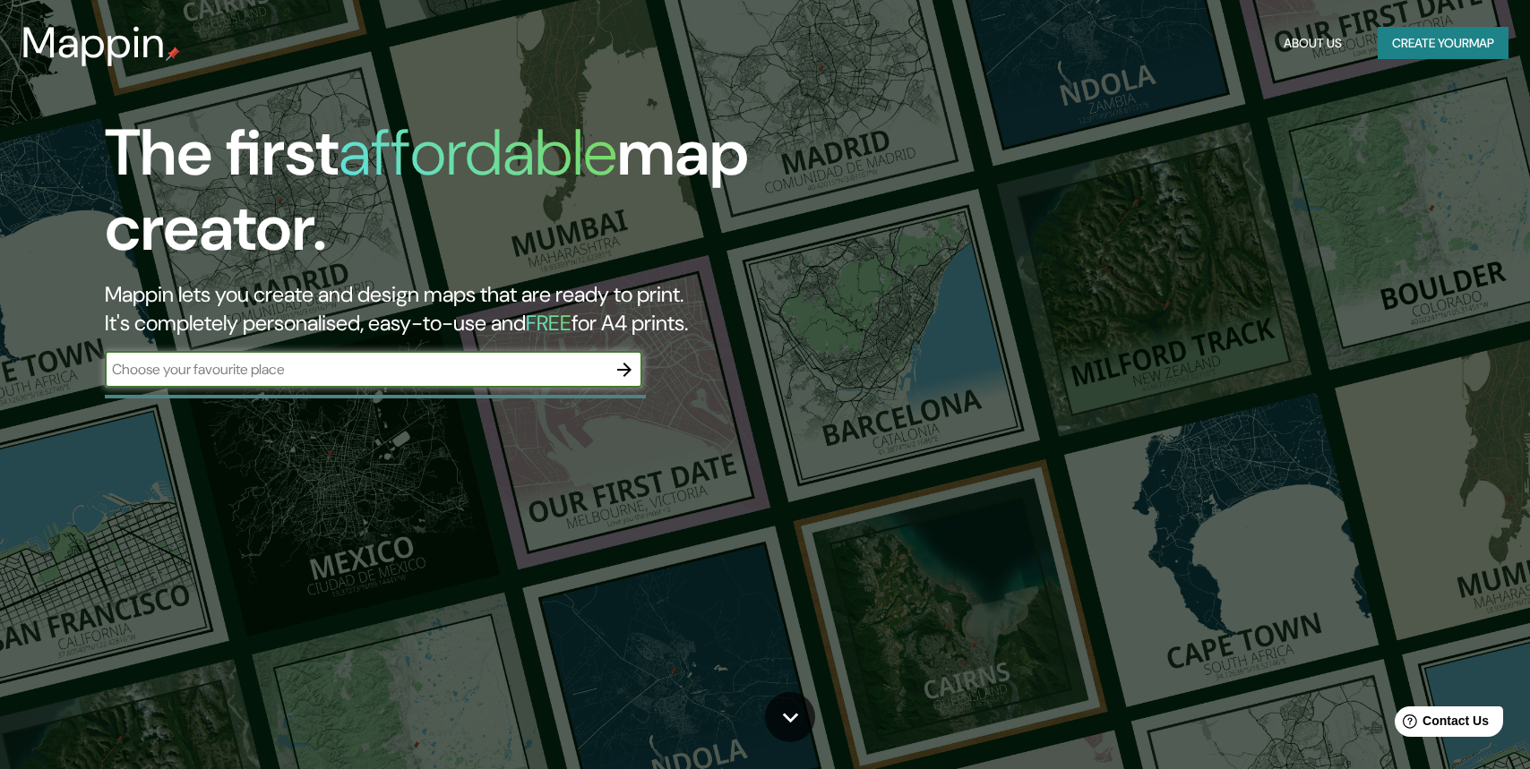
click at [253, 373] on input "text" at bounding box center [356, 369] width 502 height 21
type input "nimes"
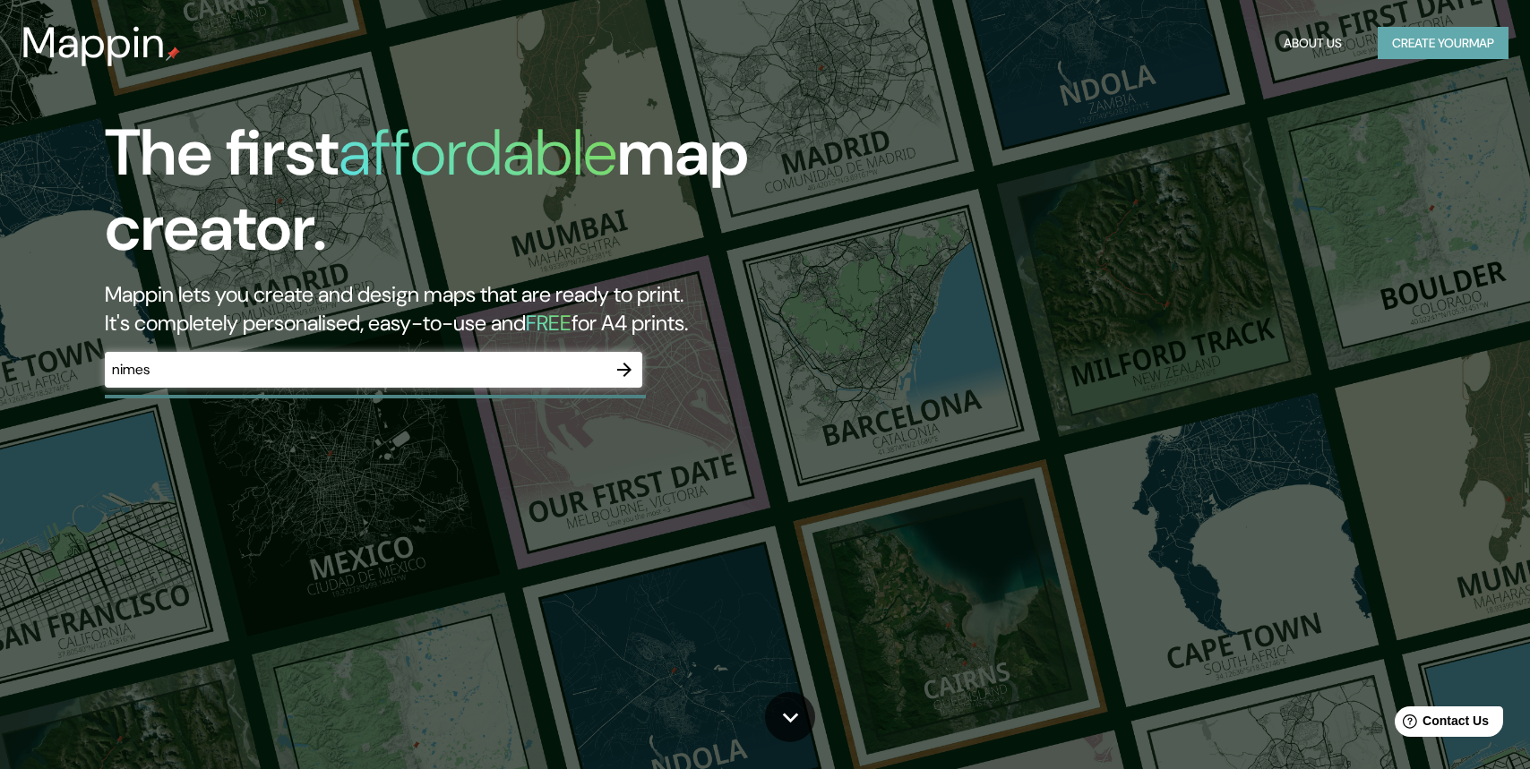
click at [1464, 46] on button "Create your map" at bounding box center [1443, 43] width 131 height 33
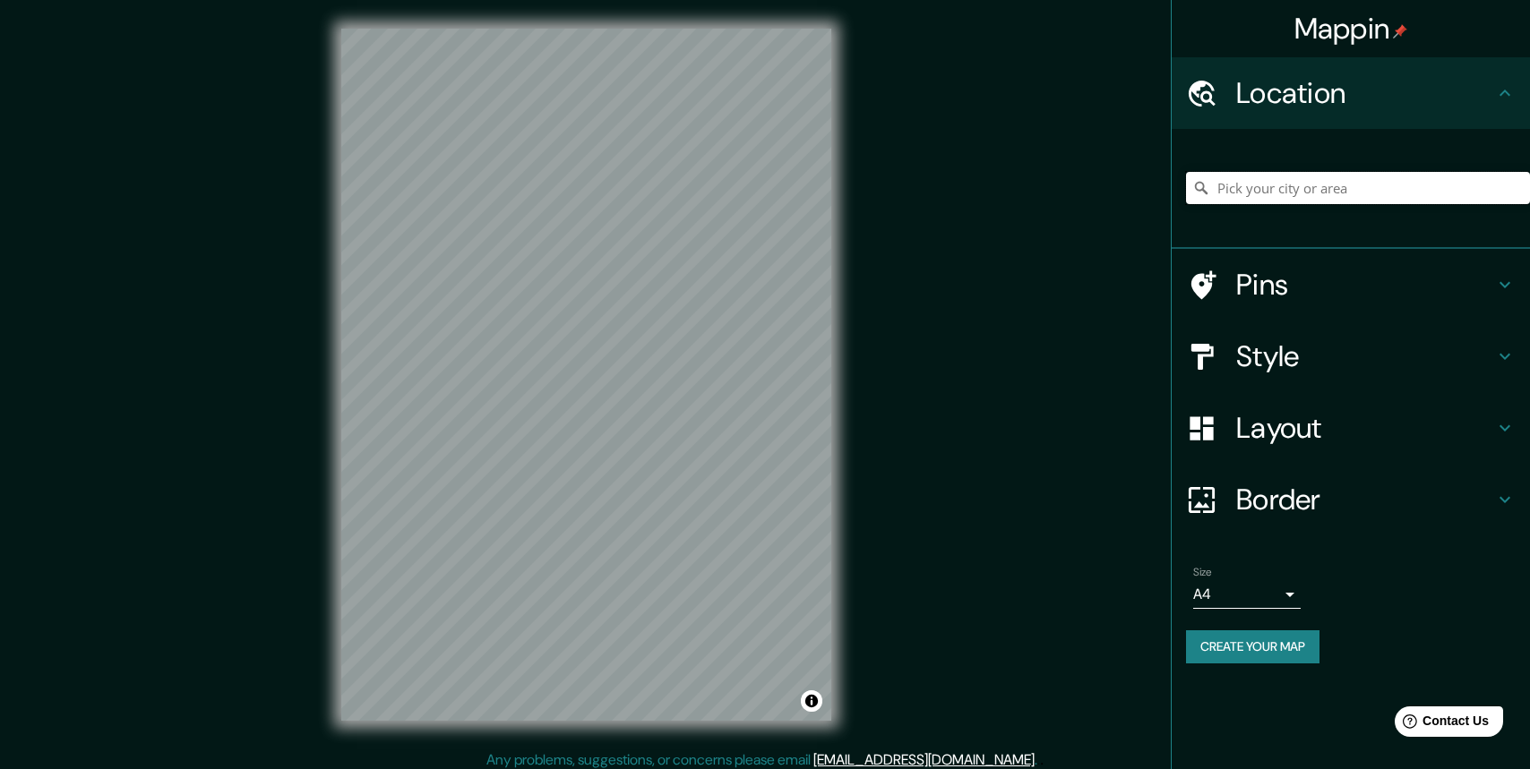
click at [1267, 193] on input "Pick your city or area" at bounding box center [1358, 188] width 344 height 32
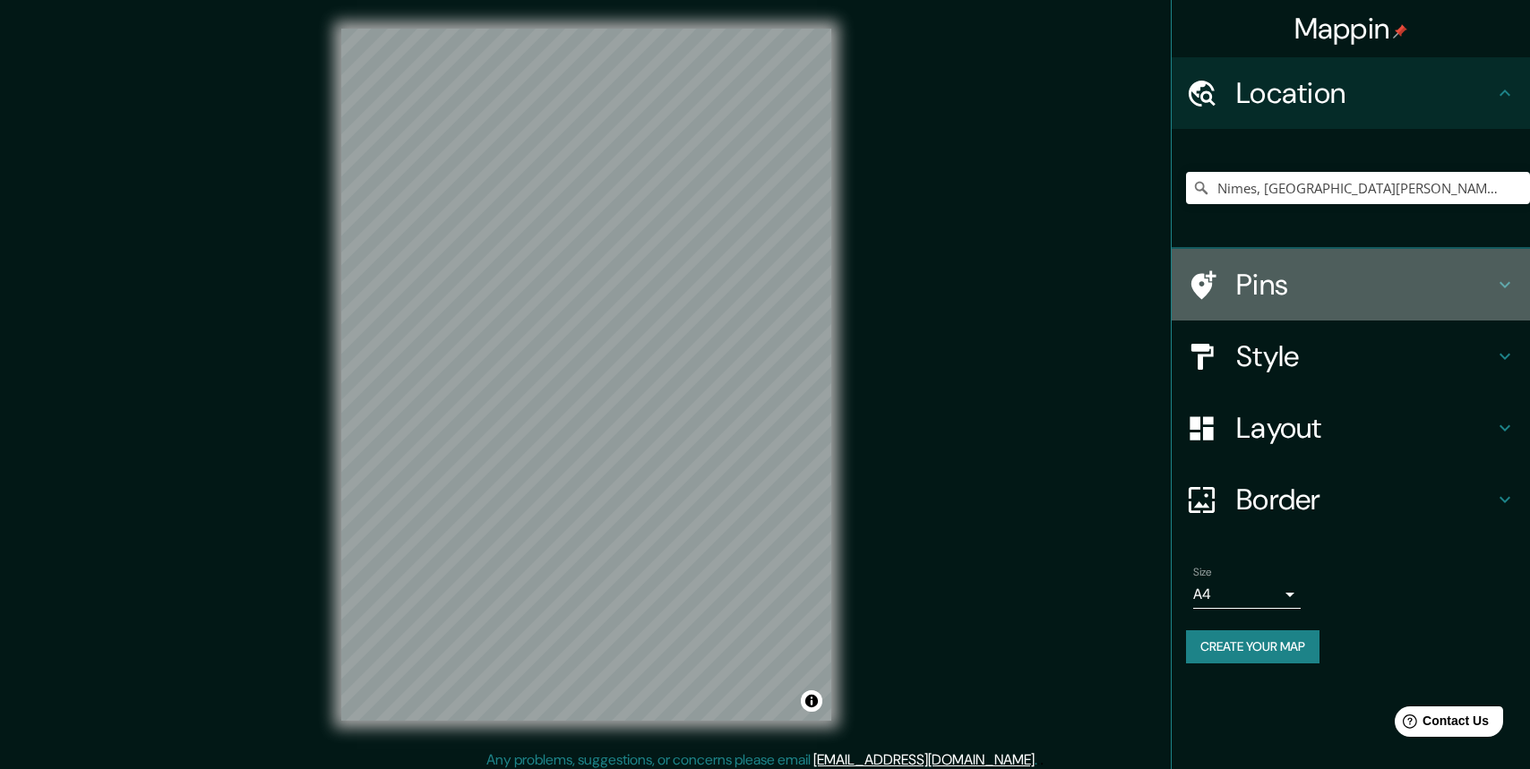
click at [1308, 287] on h4 "Pins" at bounding box center [1365, 285] width 258 height 36
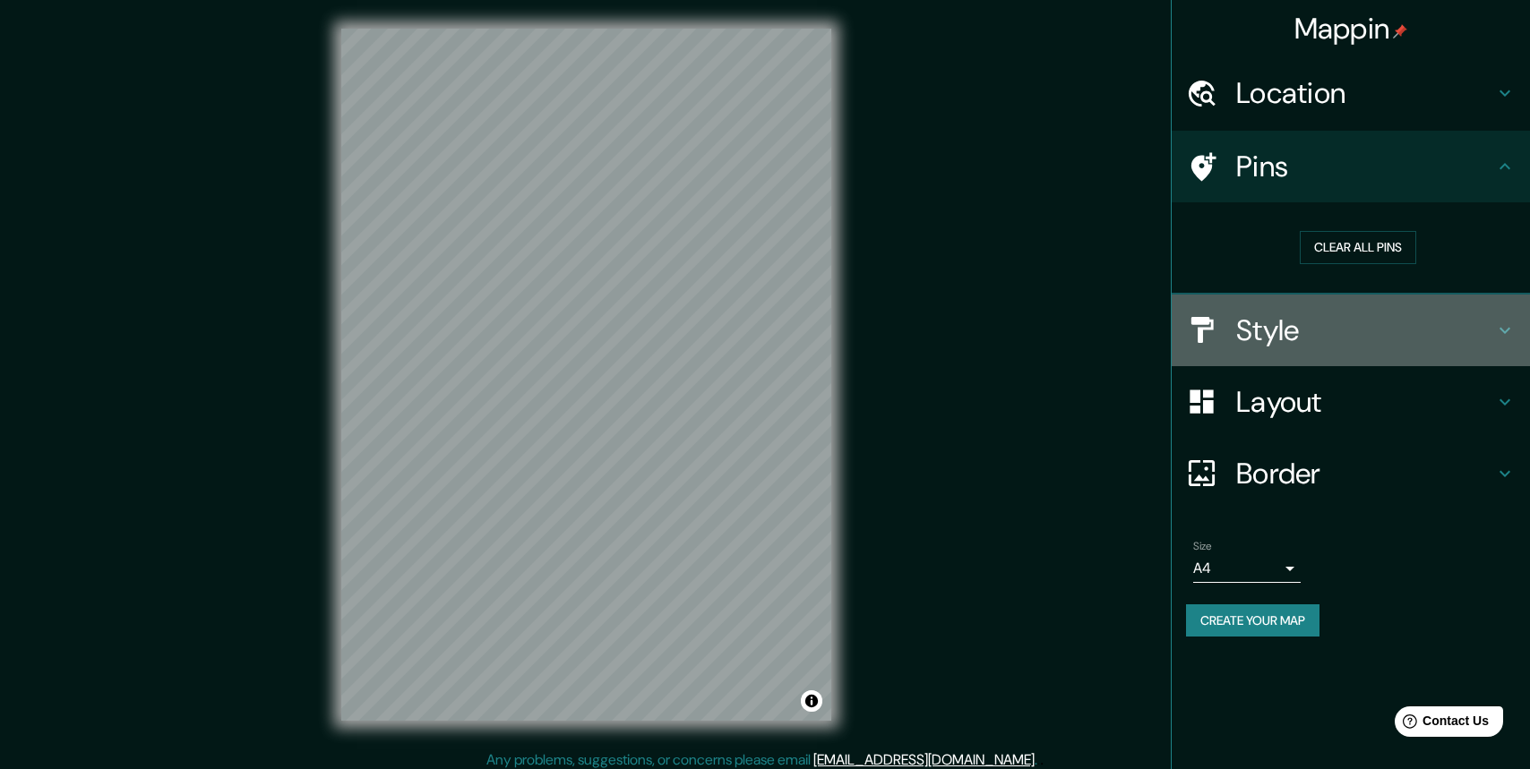
click at [1381, 321] on h4 "Style" at bounding box center [1365, 331] width 258 height 36
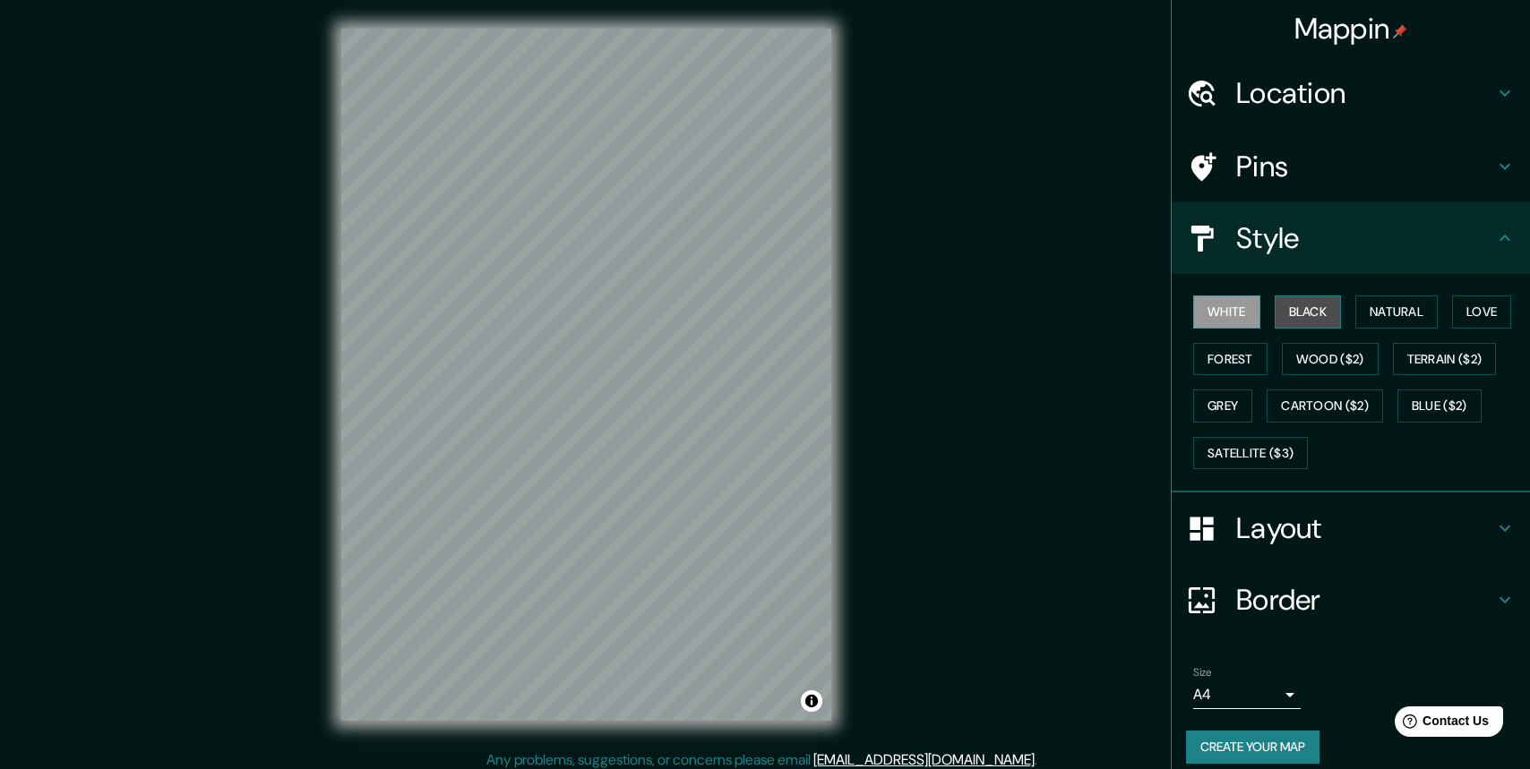
click at [1305, 318] on button "Black" at bounding box center [1308, 312] width 67 height 33
click at [1291, 526] on h4 "Layout" at bounding box center [1365, 529] width 258 height 36
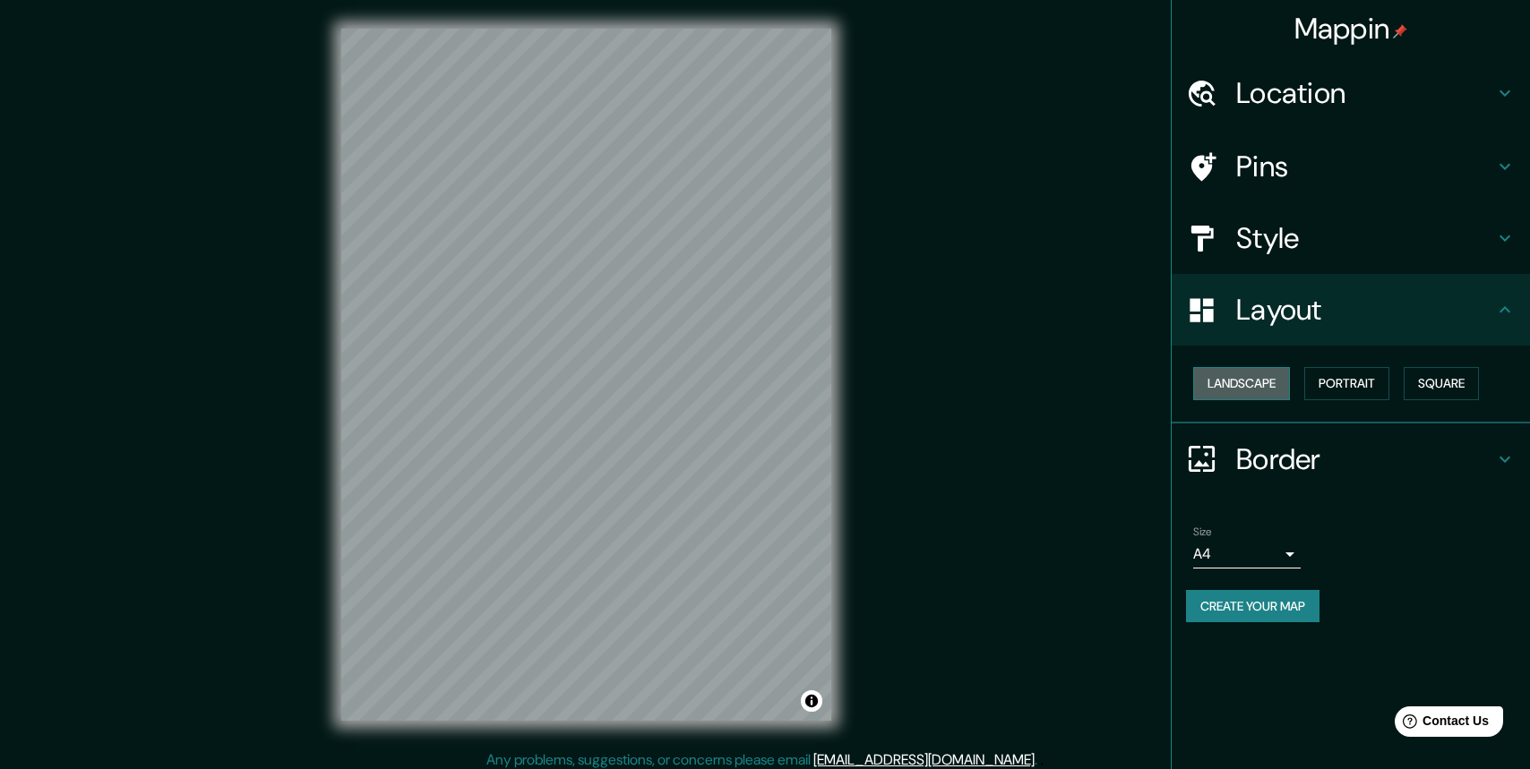
click at [1267, 384] on button "Landscape" at bounding box center [1241, 383] width 97 height 33
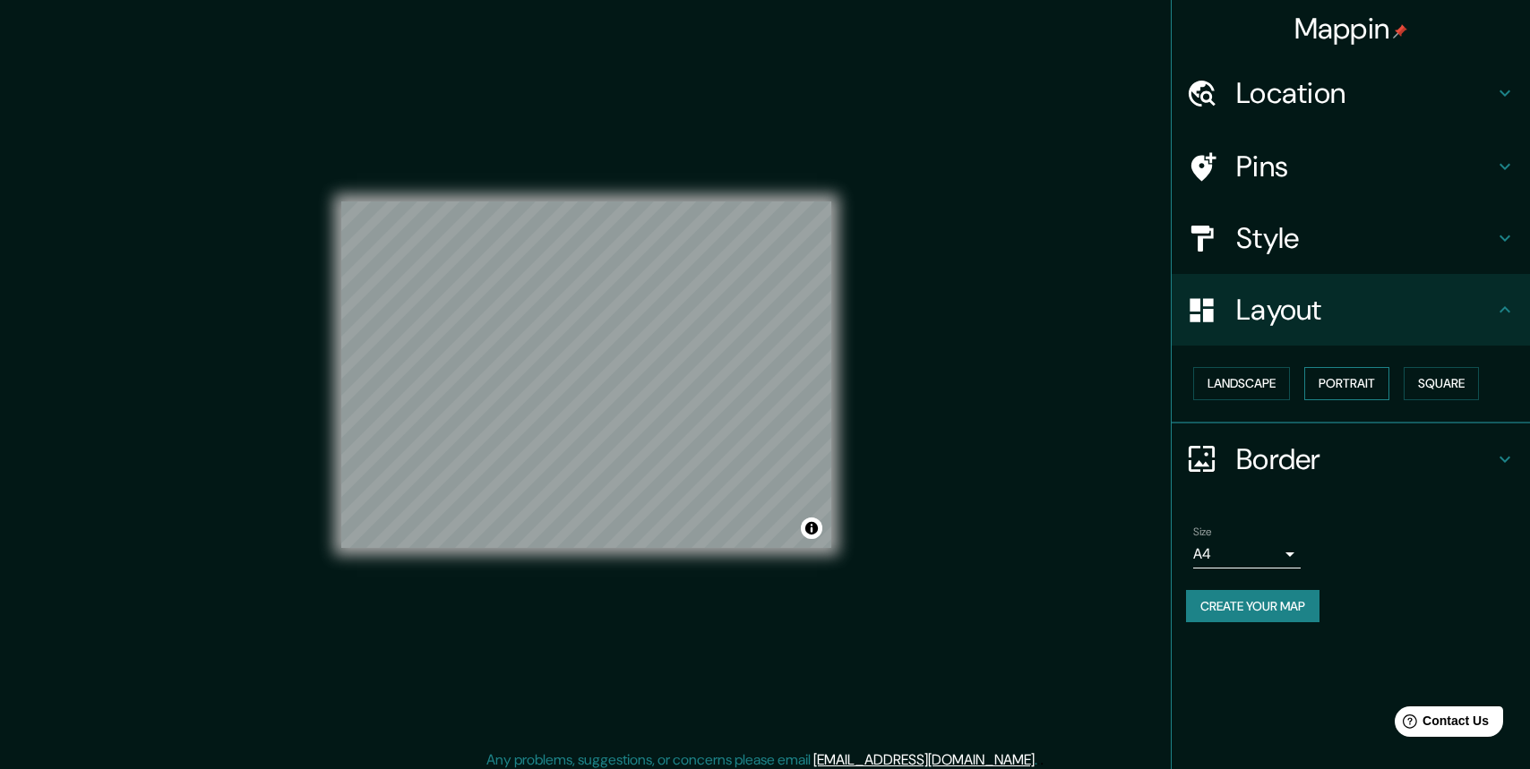
click at [1364, 388] on button "Portrait" at bounding box center [1346, 383] width 85 height 33
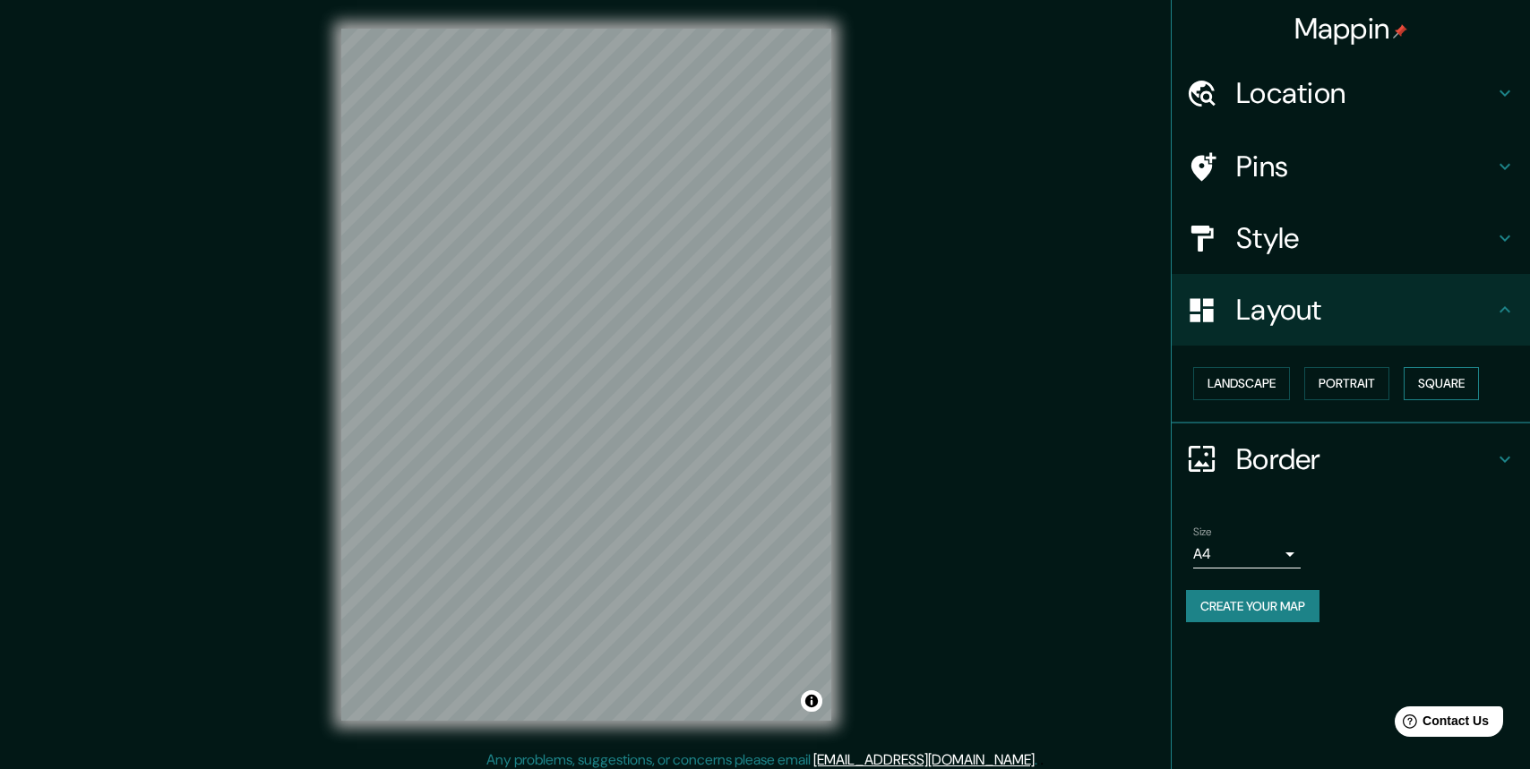
click at [1434, 379] on button "Square" at bounding box center [1441, 383] width 75 height 33
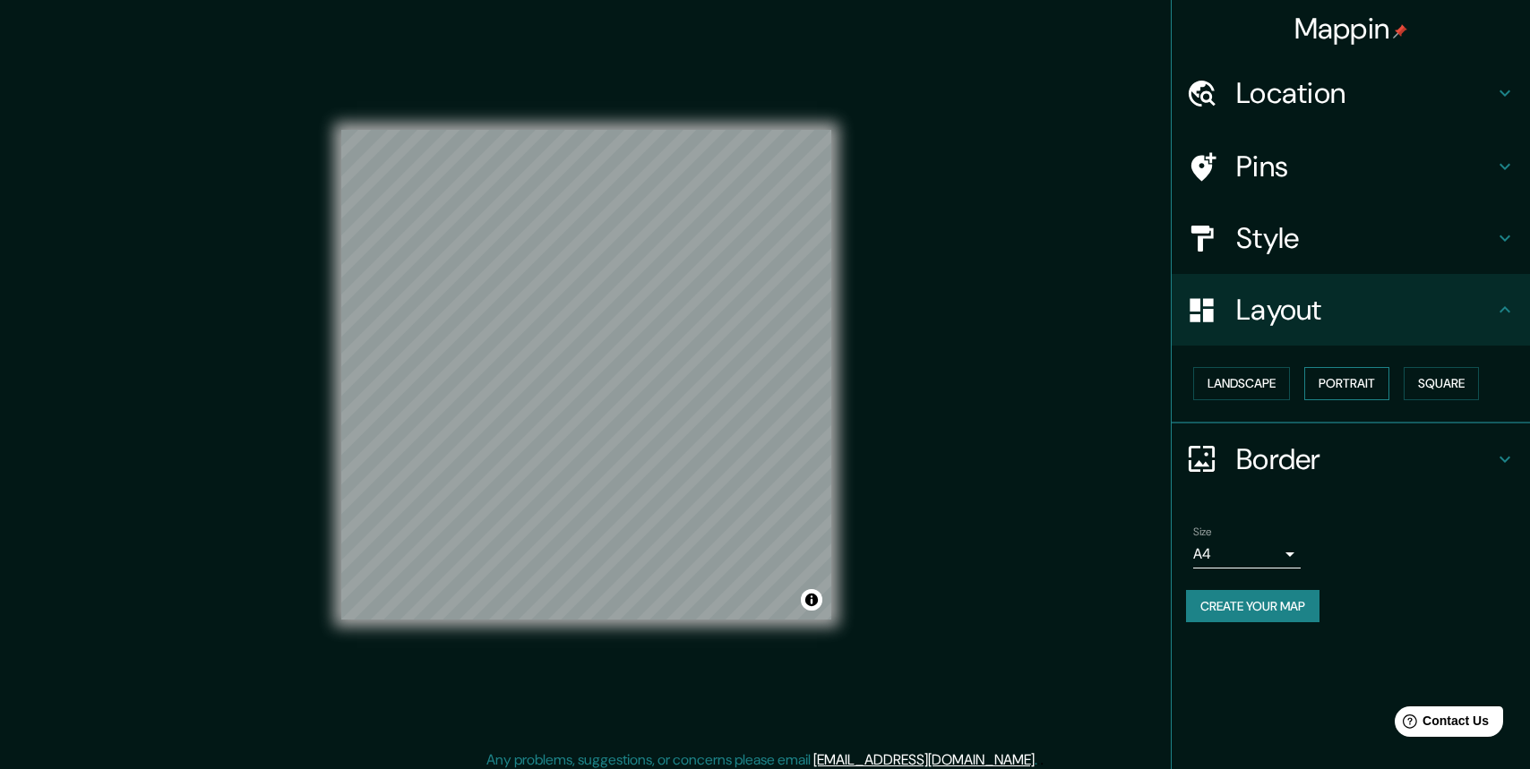
click at [1343, 381] on button "Portrait" at bounding box center [1346, 383] width 85 height 33
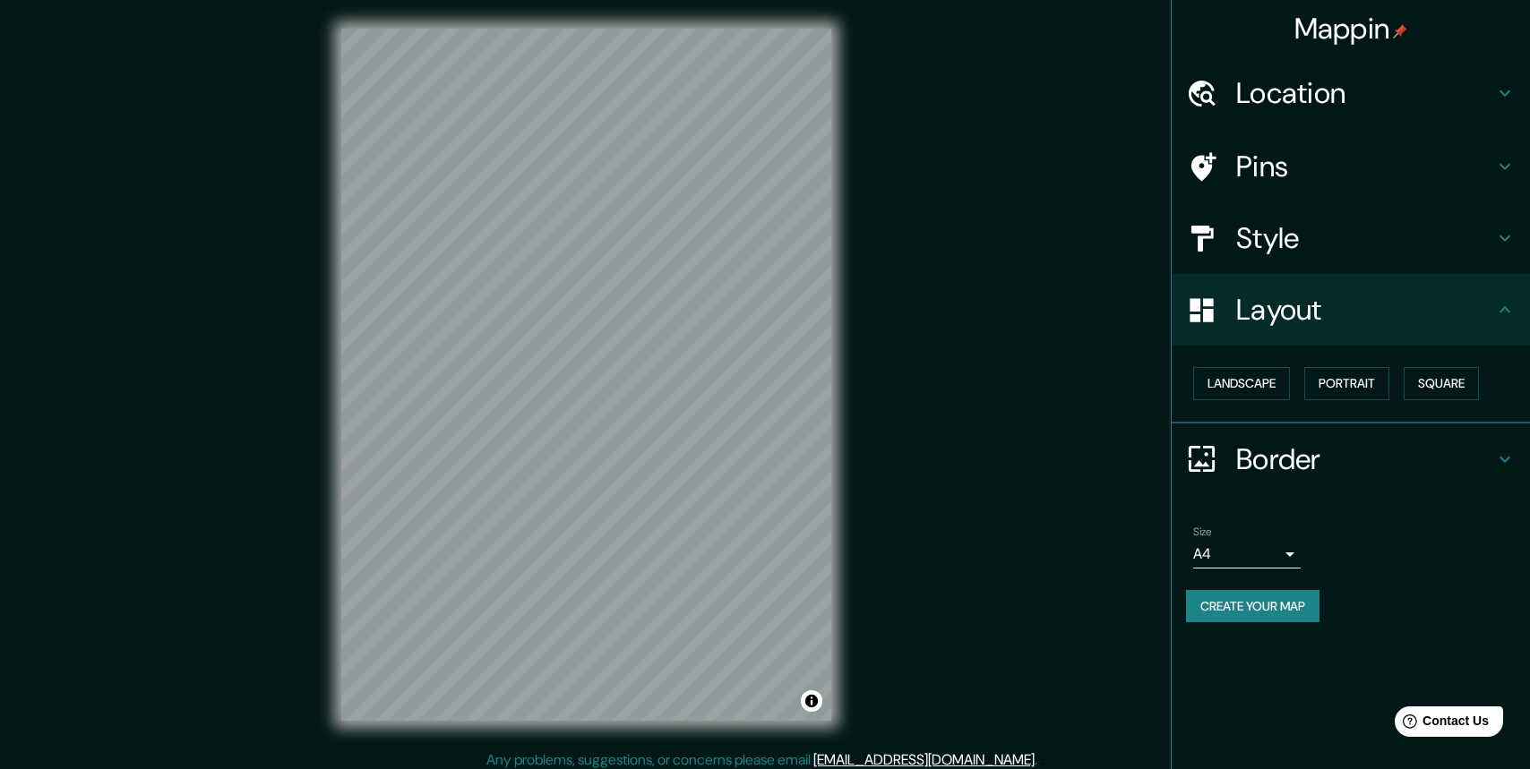
click at [1313, 456] on h4 "Border" at bounding box center [1365, 460] width 258 height 36
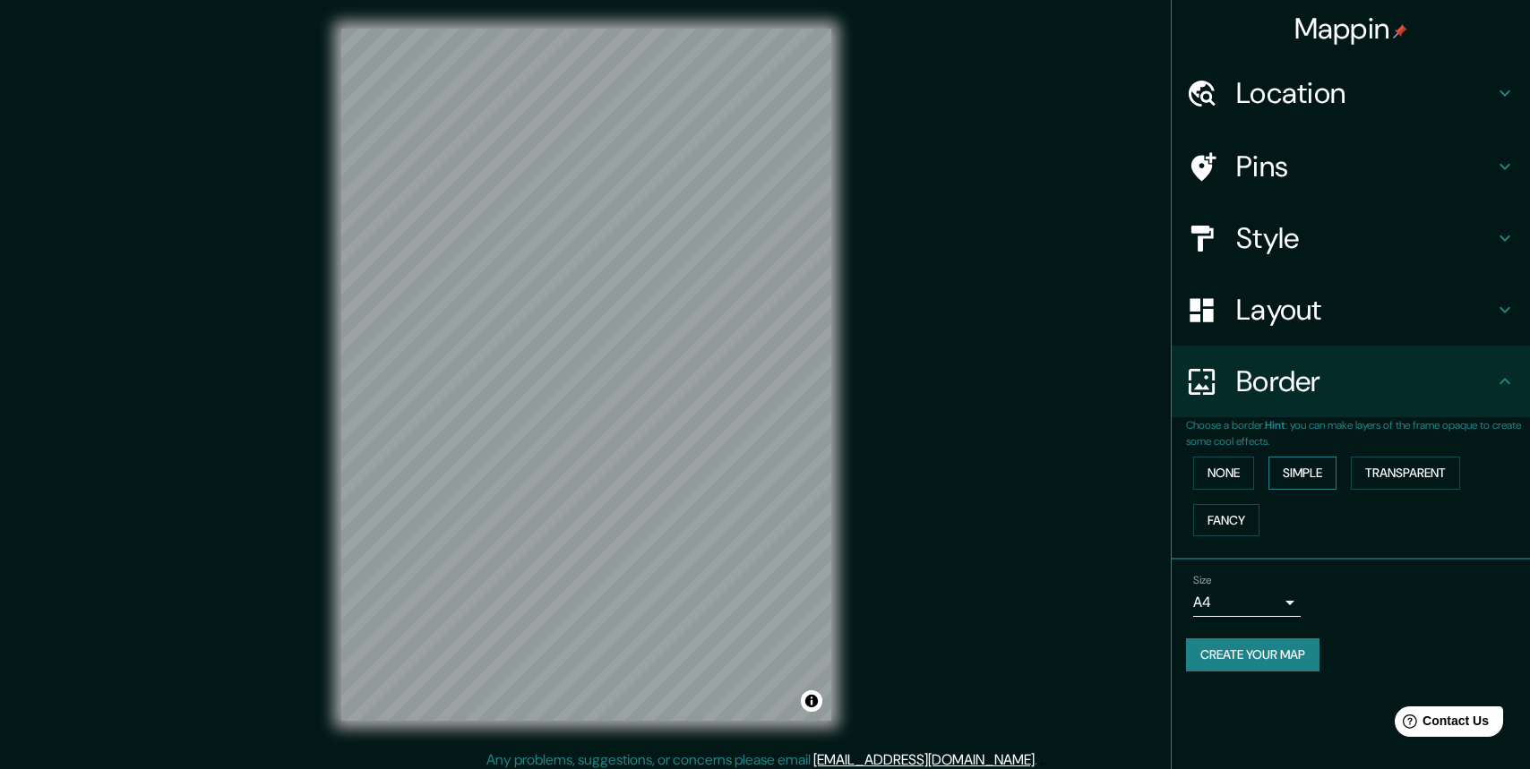
click at [1298, 471] on button "Simple" at bounding box center [1302, 473] width 68 height 33
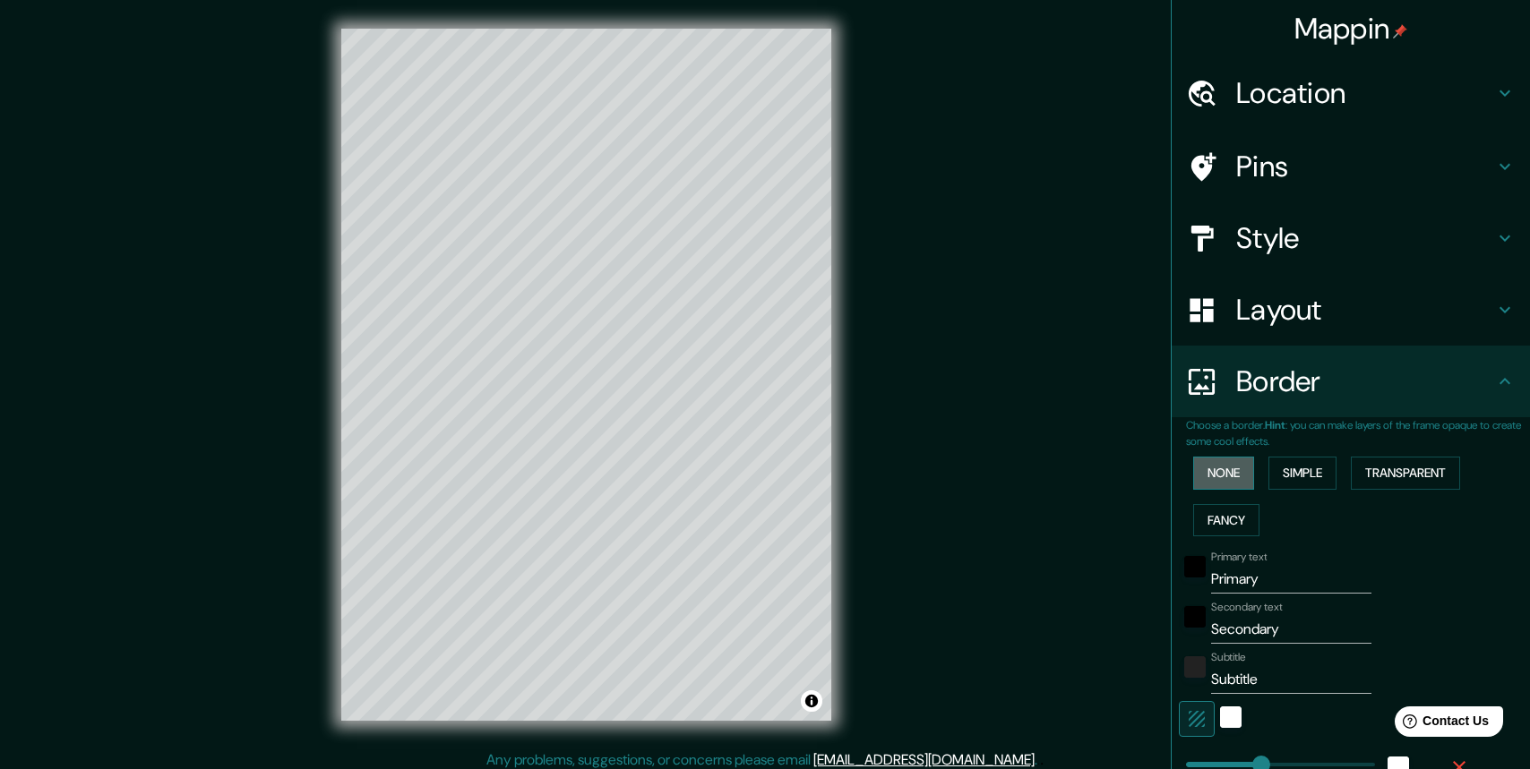
click at [1223, 477] on button "None" at bounding box center [1223, 473] width 61 height 33
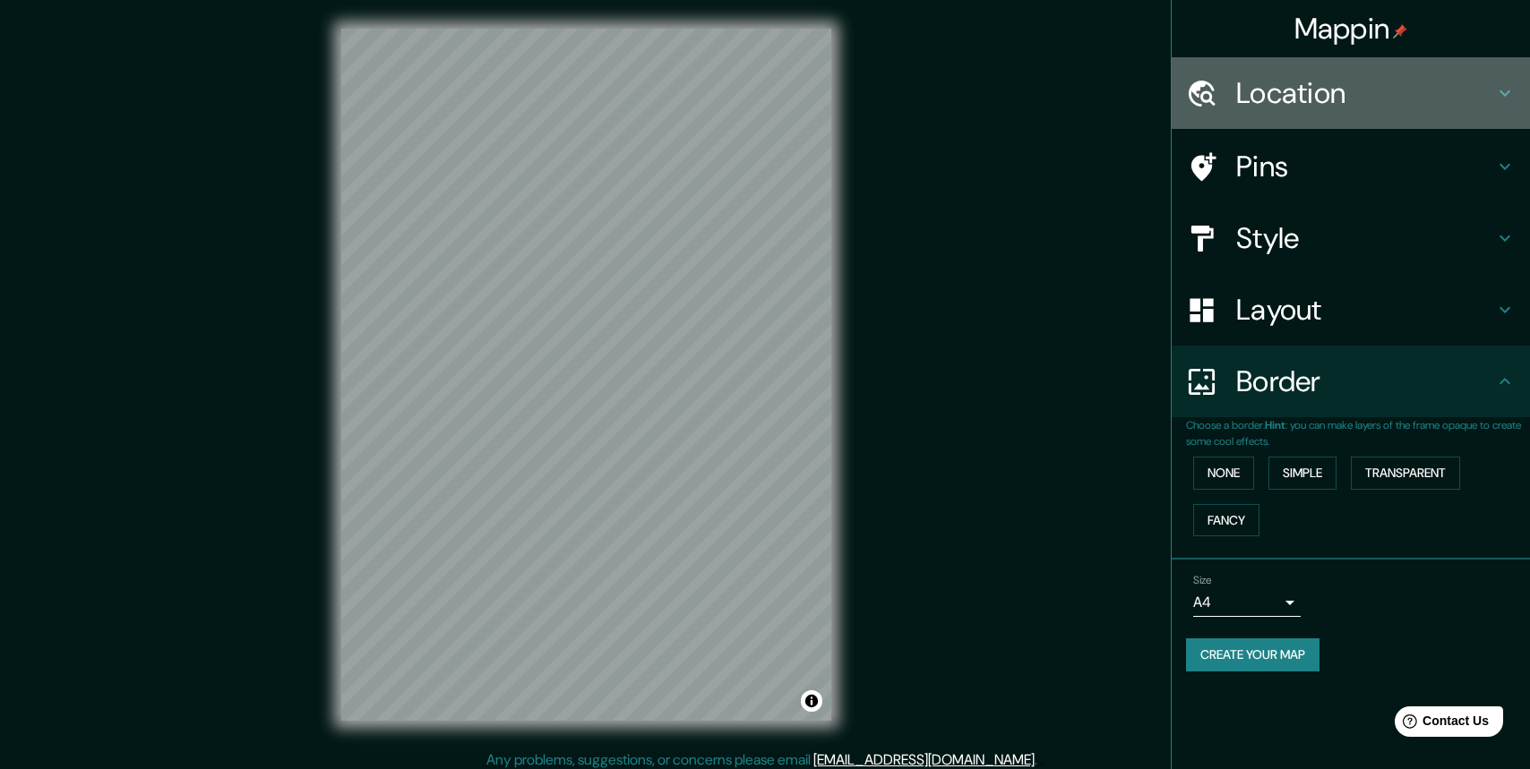
click at [1298, 88] on h4 "Location" at bounding box center [1365, 93] width 258 height 36
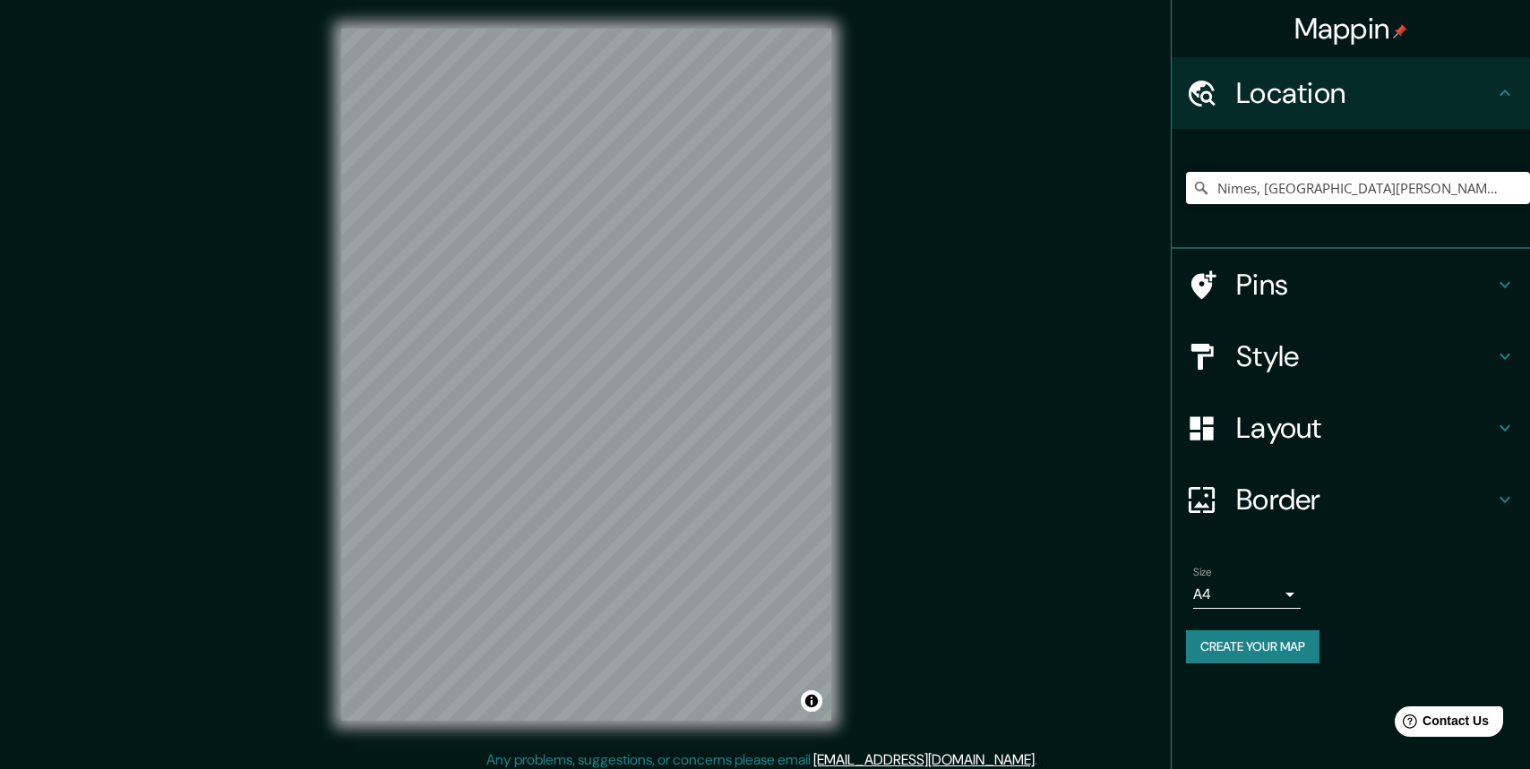
click at [1298, 88] on h4 "Location" at bounding box center [1365, 93] width 258 height 36
click at [1506, 90] on icon at bounding box center [1504, 92] width 21 height 21
click at [1288, 648] on button "Create your map" at bounding box center [1252, 647] width 133 height 33
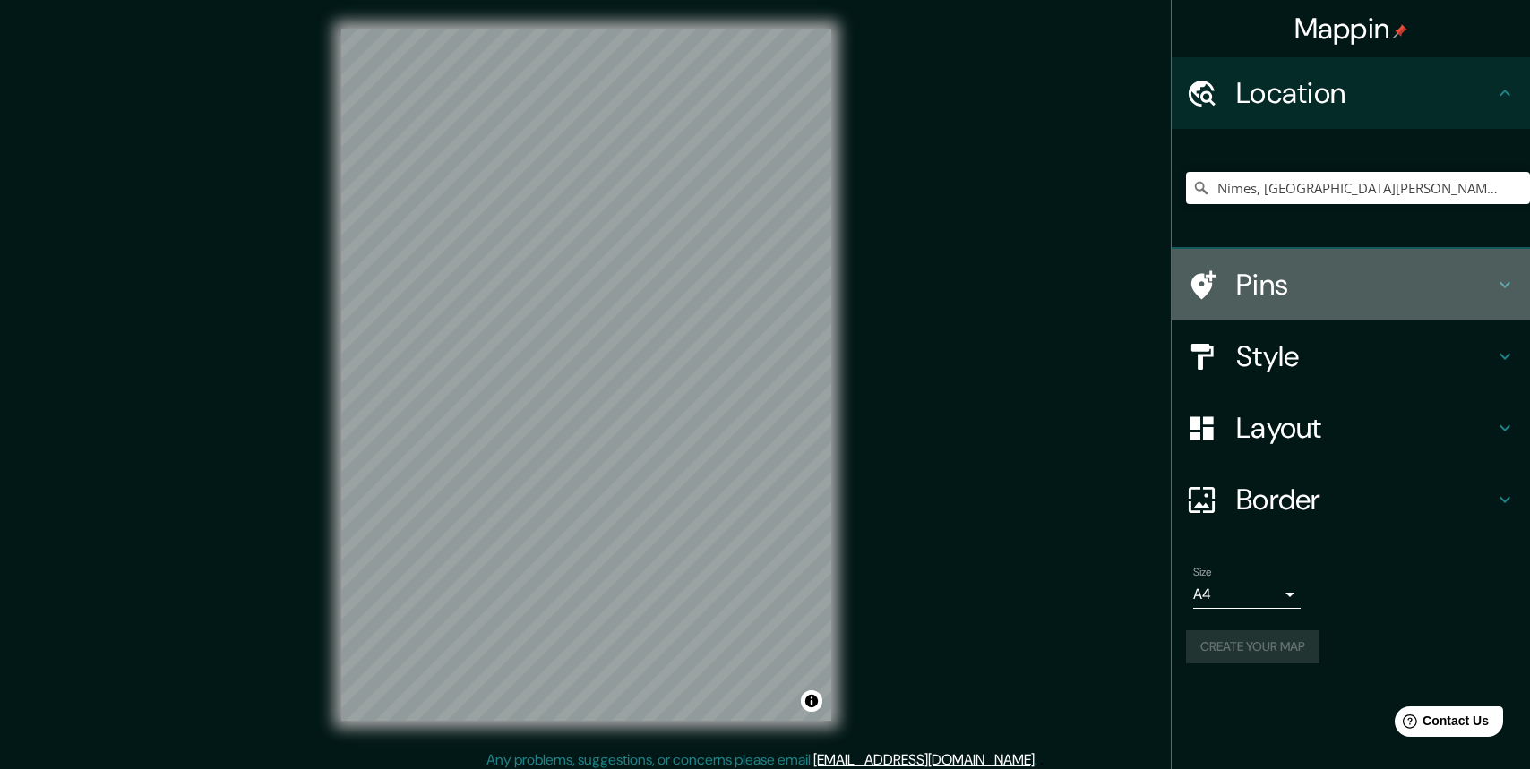
click at [1279, 288] on h4 "Pins" at bounding box center [1365, 285] width 258 height 36
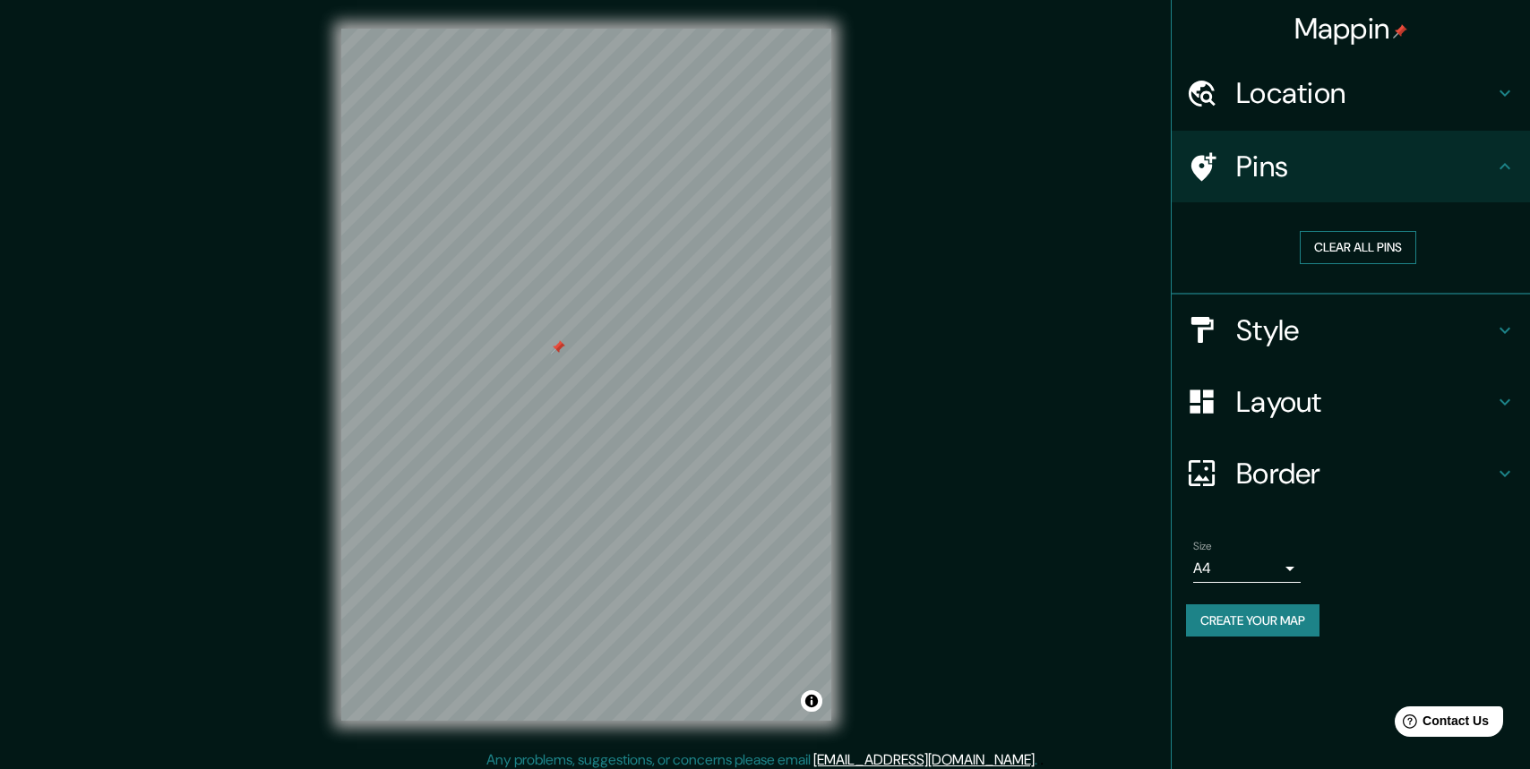
click at [1388, 245] on button "Clear all pins" at bounding box center [1358, 247] width 116 height 33
click at [1289, 616] on button "Create your map" at bounding box center [1252, 621] width 133 height 33
click at [1284, 90] on h4 "Location" at bounding box center [1365, 93] width 258 height 36
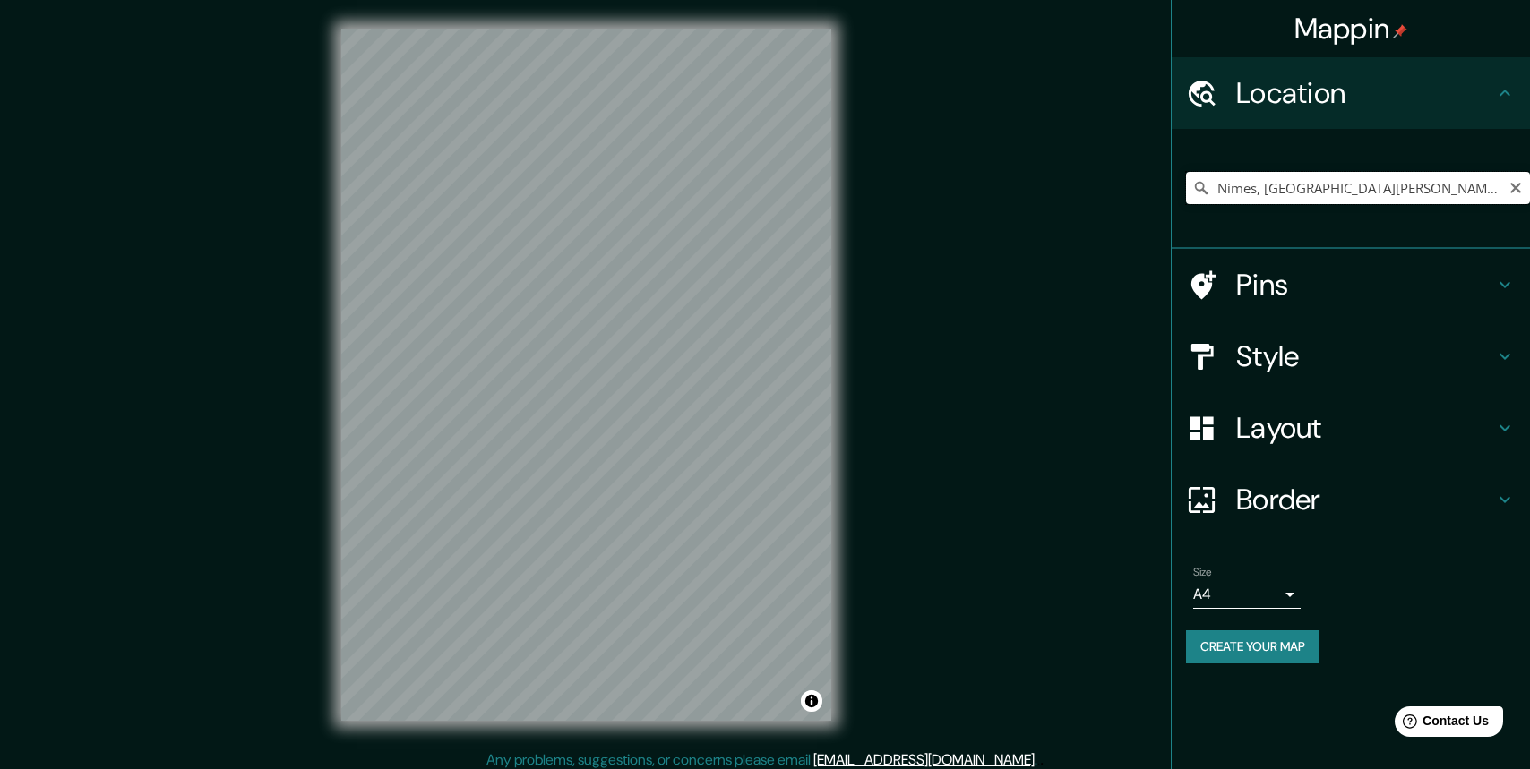
click at [1237, 193] on input "Nimes, [GEOGRAPHIC_DATA][PERSON_NAME][GEOGRAPHIC_DATA]" at bounding box center [1358, 188] width 344 height 32
click at [1235, 187] on input "Nimes, [GEOGRAPHIC_DATA][PERSON_NAME][GEOGRAPHIC_DATA]" at bounding box center [1358, 188] width 344 height 32
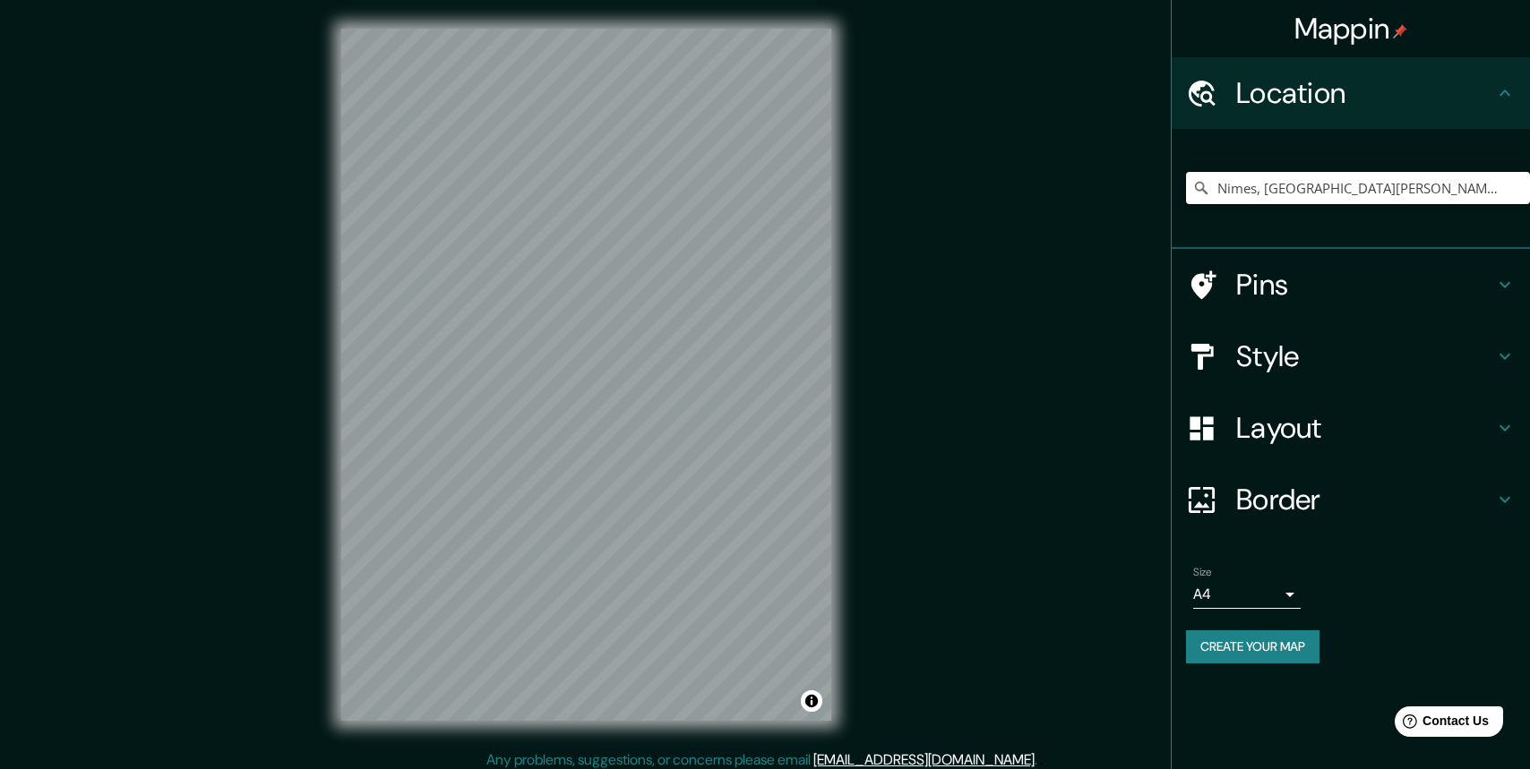
drag, startPoint x: 1295, startPoint y: 184, endPoint x: 1104, endPoint y: 184, distance: 190.8
click at [1104, 184] on div "Mappin Location [GEOGRAPHIC_DATA], [GEOGRAPHIC_DATA][PERSON_NAME][GEOGRAPHIC_DA…" at bounding box center [765, 389] width 1530 height 778
click at [1272, 193] on input "[GEOGRAPHIC_DATA], [GEOGRAPHIC_DATA][PERSON_NAME][GEOGRAPHIC_DATA]" at bounding box center [1358, 188] width 344 height 32
click at [1252, 191] on input "[GEOGRAPHIC_DATA], [GEOGRAPHIC_DATA][PERSON_NAME][GEOGRAPHIC_DATA]" at bounding box center [1358, 188] width 344 height 32
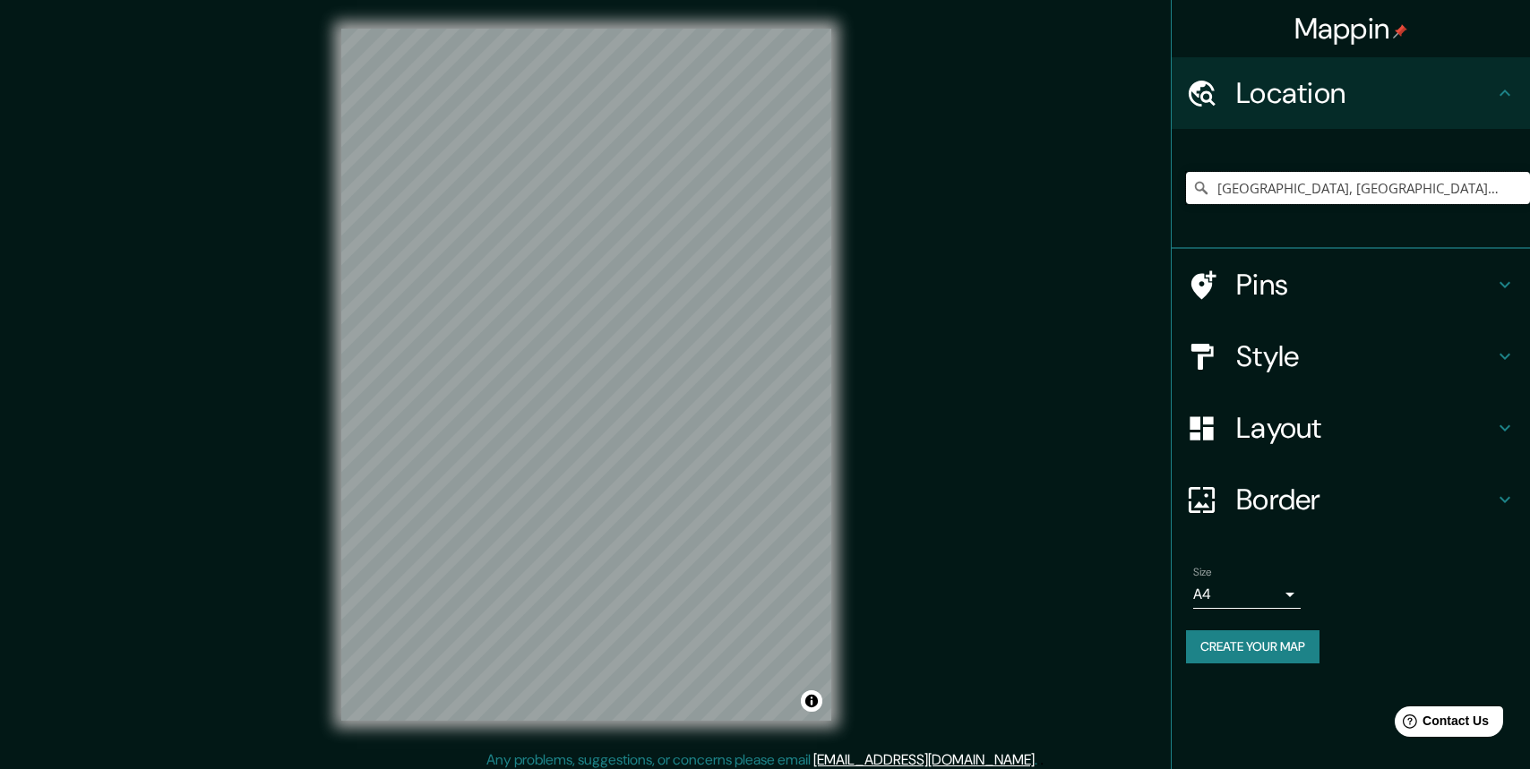
drag, startPoint x: 1397, startPoint y: 188, endPoint x: 1034, endPoint y: 192, distance: 363.7
click at [1034, 192] on div "Mappin Location [GEOGRAPHIC_DATA], [GEOGRAPHIC_DATA][PERSON_NAME][GEOGRAPHIC_DA…" at bounding box center [765, 389] width 1530 height 778
type input "[GEOGRAPHIC_DATA], [GEOGRAPHIC_DATA], [GEOGRAPHIC_DATA]"
